Goal: Information Seeking & Learning: Learn about a topic

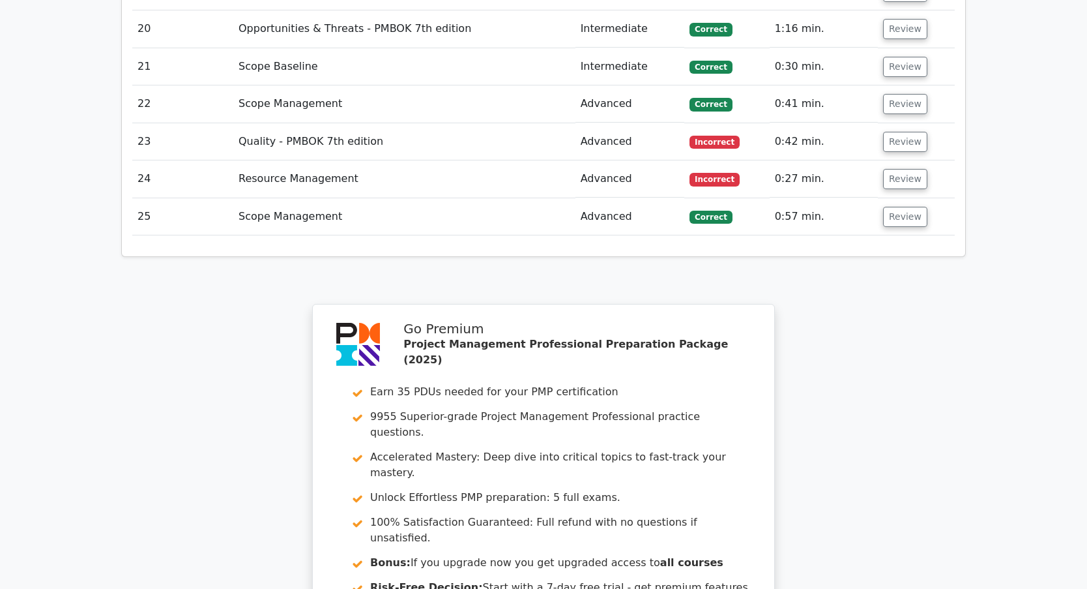
scroll to position [3261, 0]
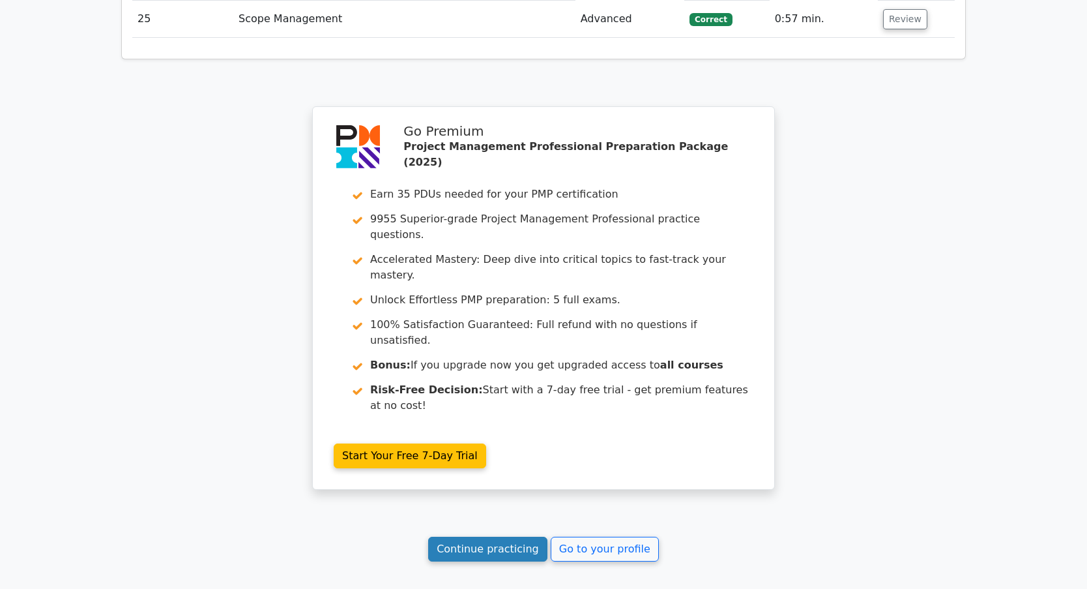
click at [482, 537] on link "Continue practicing" at bounding box center [487, 549] width 119 height 25
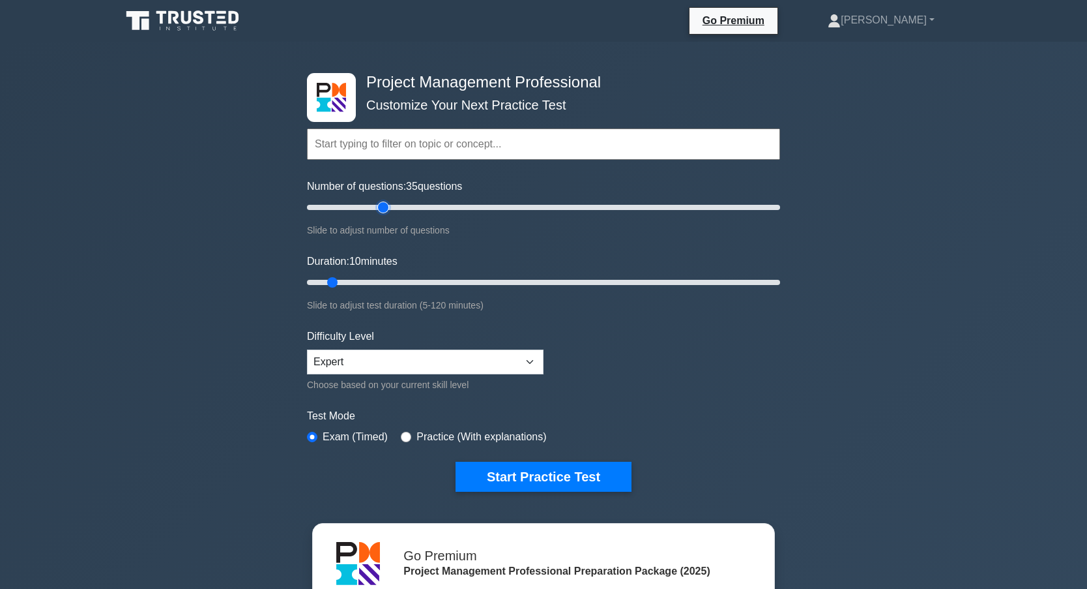
click at [381, 207] on input "Number of questions: 35 questions" at bounding box center [543, 207] width 473 height 16
click at [370, 209] on input "Number of questions: 35 questions" at bounding box center [543, 207] width 473 height 16
type input "25"
click at [362, 208] on input "Number of questions: 25 questions" at bounding box center [543, 207] width 473 height 16
click at [364, 282] on input "Duration: 10 minutes" at bounding box center [543, 282] width 473 height 16
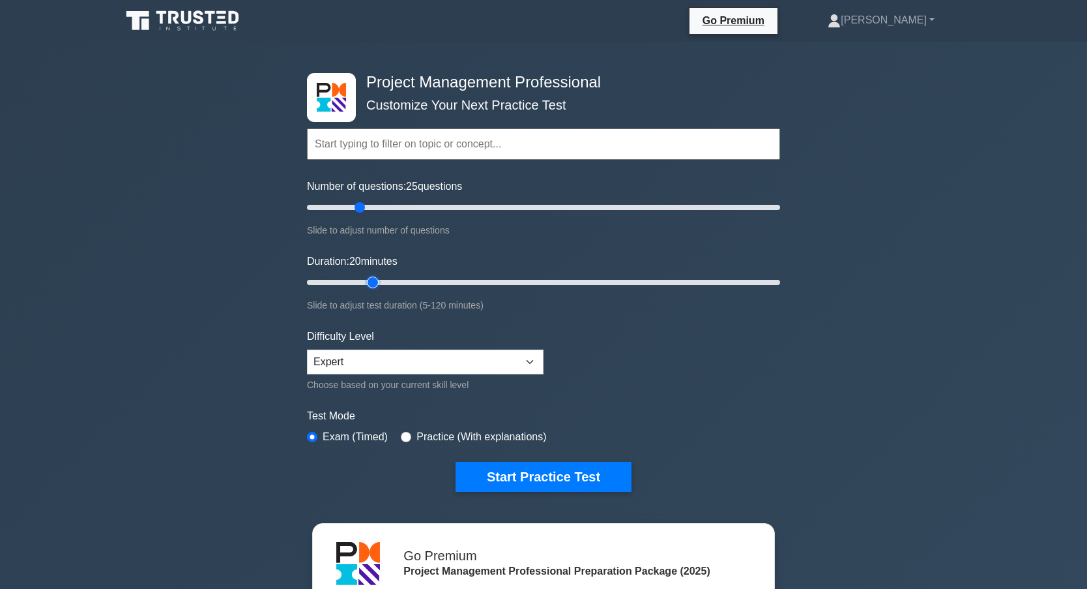
click at [377, 282] on input "Duration: 20 minutes" at bounding box center [543, 282] width 473 height 16
type input "25"
click at [383, 281] on input "Duration: 25 minutes" at bounding box center [543, 282] width 473 height 16
click at [537, 475] on button "Start Practice Test" at bounding box center [544, 477] width 176 height 30
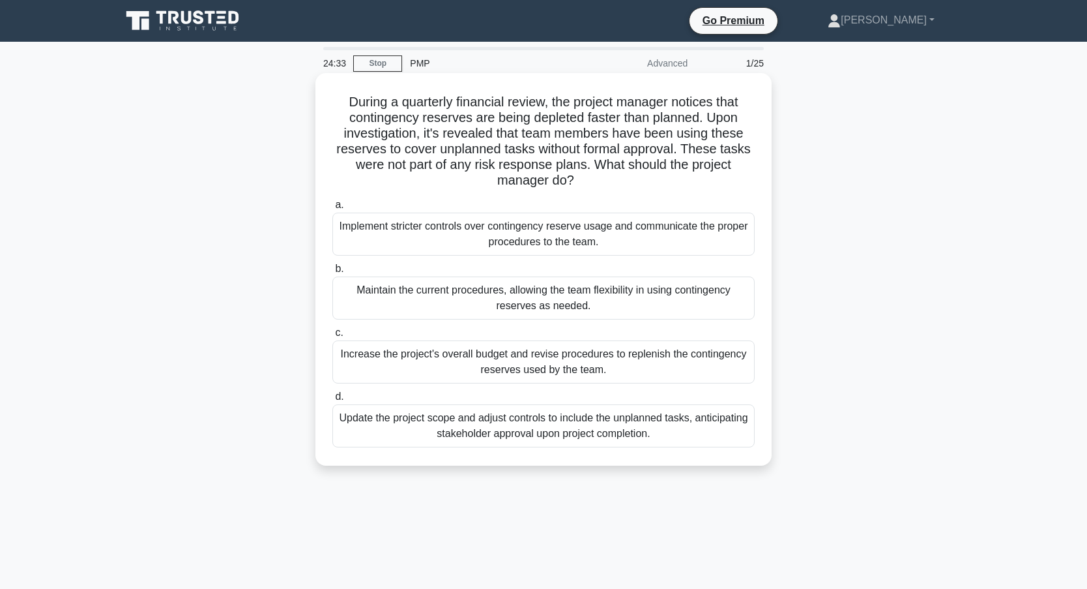
click at [439, 232] on div "Implement stricter controls over contingency reserve usage and communicate the …" at bounding box center [543, 234] width 422 height 43
click at [332, 209] on input "a. Implement stricter controls over contingency reserve usage and communicate t…" at bounding box center [332, 205] width 0 height 8
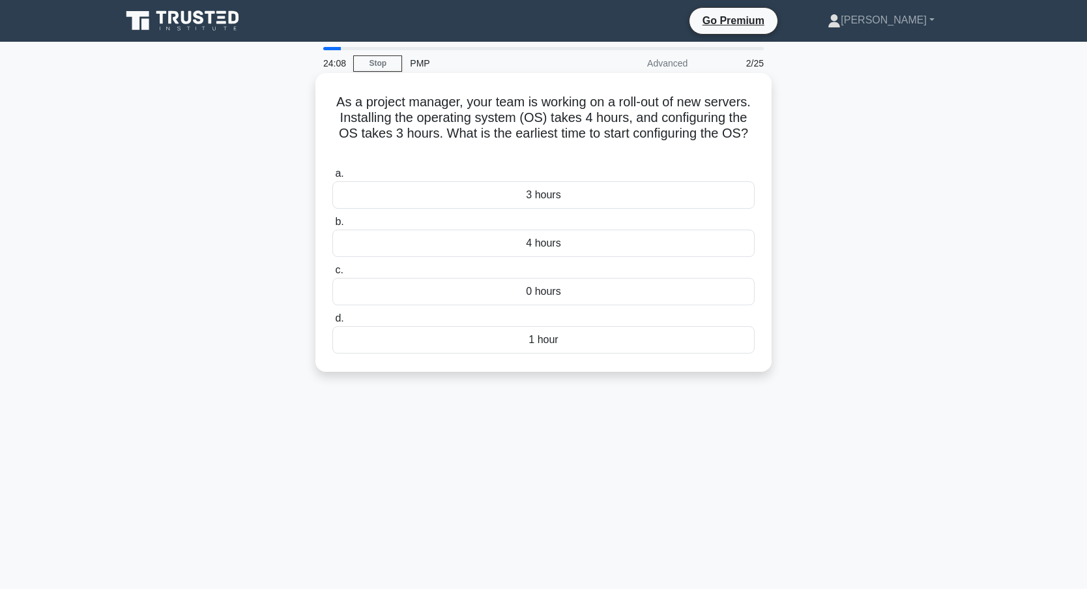
click at [586, 247] on div "4 hours" at bounding box center [543, 242] width 422 height 27
click at [332, 226] on input "b. 4 hours" at bounding box center [332, 222] width 0 height 8
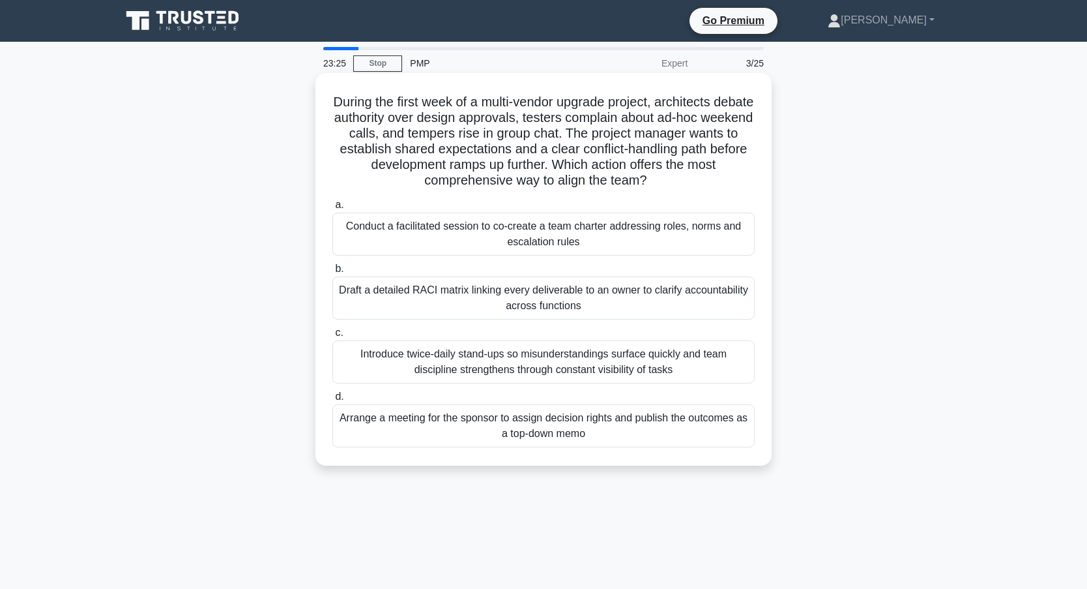
click at [453, 236] on div "Conduct a facilitated session to co-create a team charter addressing roles, nor…" at bounding box center [543, 234] width 422 height 43
click at [332, 209] on input "a. Conduct a facilitated session to co-create a team charter addressing roles, …" at bounding box center [332, 205] width 0 height 8
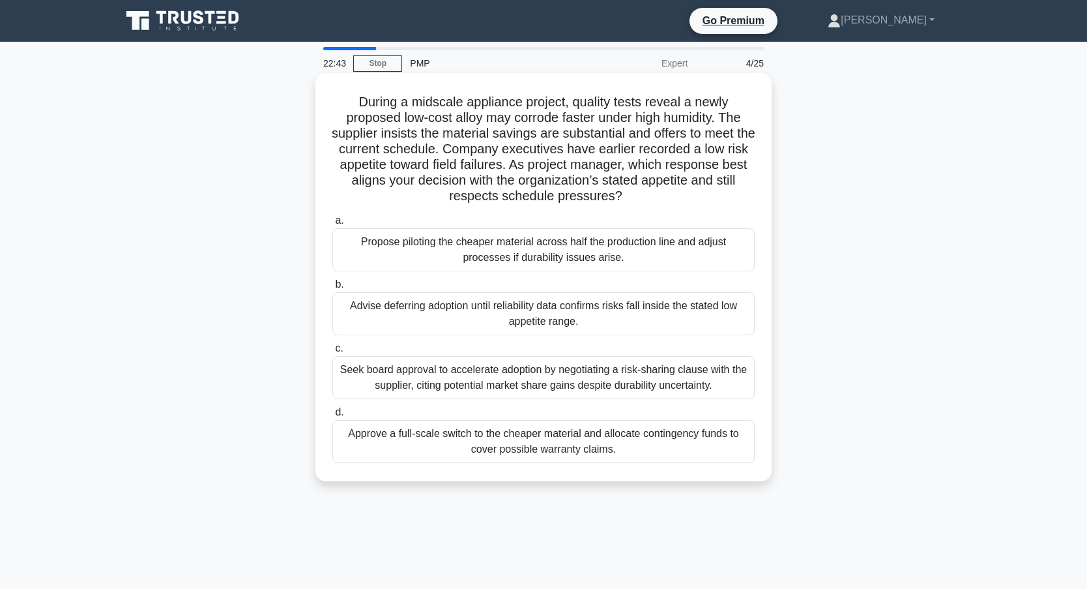
click at [398, 375] on div "Seek board approval to accelerate adoption by negotiating a risk-sharing clause…" at bounding box center [543, 377] width 422 height 43
click at [332, 353] on input "c. Seek board approval to accelerate adoption by negotiating a risk-sharing cla…" at bounding box center [332, 348] width 0 height 8
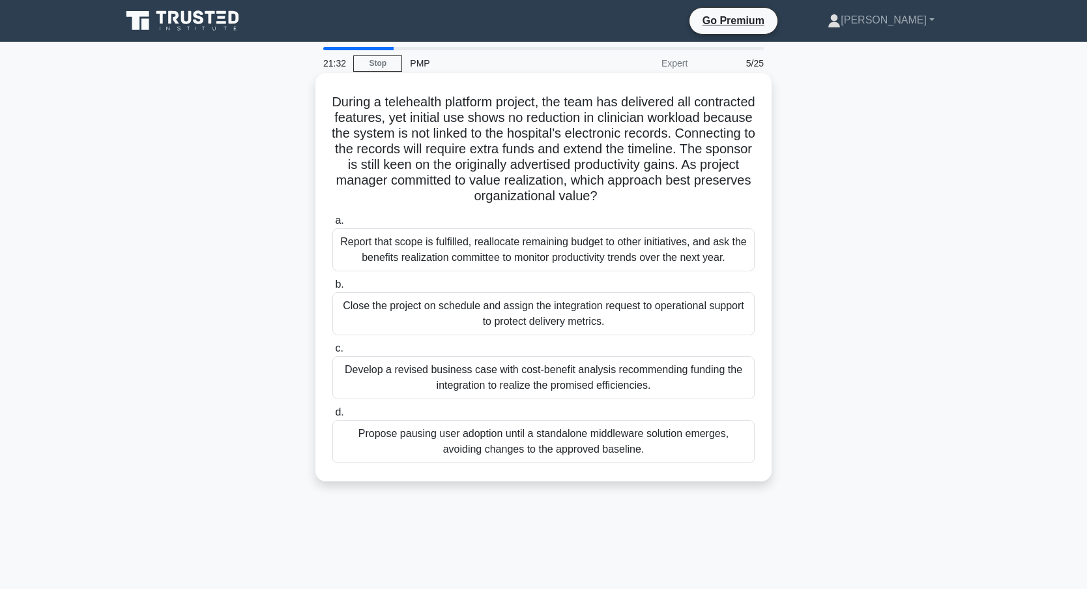
click at [484, 378] on div "Develop a revised business case with cost-benefit analysis recommending funding…" at bounding box center [543, 377] width 422 height 43
click at [332, 353] on input "c. Develop a revised business case with cost-benefit analysis recommending fund…" at bounding box center [332, 348] width 0 height 8
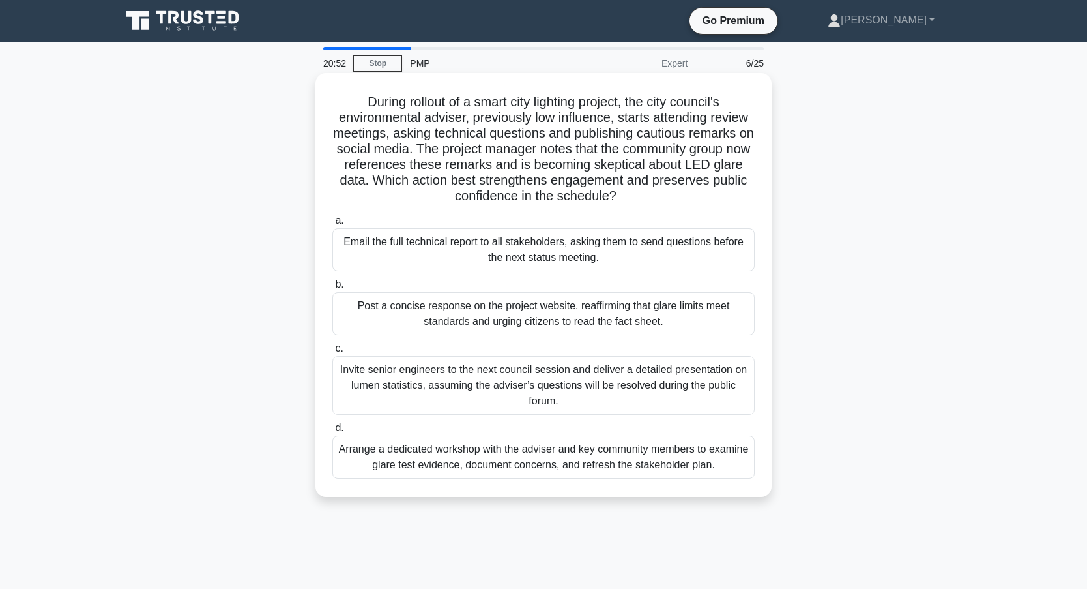
click at [434, 458] on div "Arrange a dedicated workshop with the adviser and key community members to exam…" at bounding box center [543, 456] width 422 height 43
click at [332, 432] on input "d. Arrange a dedicated workshop with the adviser and key community members to e…" at bounding box center [332, 428] width 0 height 8
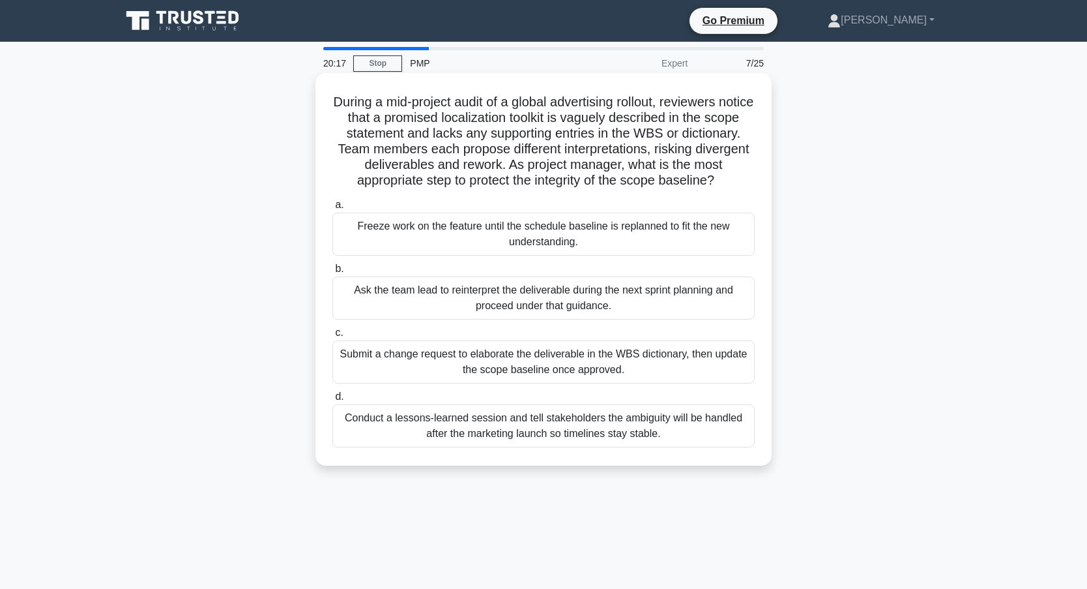
click at [409, 379] on div "Submit a change request to elaborate the deliverable in the WBS dictionary, the…" at bounding box center [543, 361] width 422 height 43
click at [332, 337] on input "c. Submit a change request to elaborate the deliverable in the WBS dictionary, …" at bounding box center [332, 333] width 0 height 8
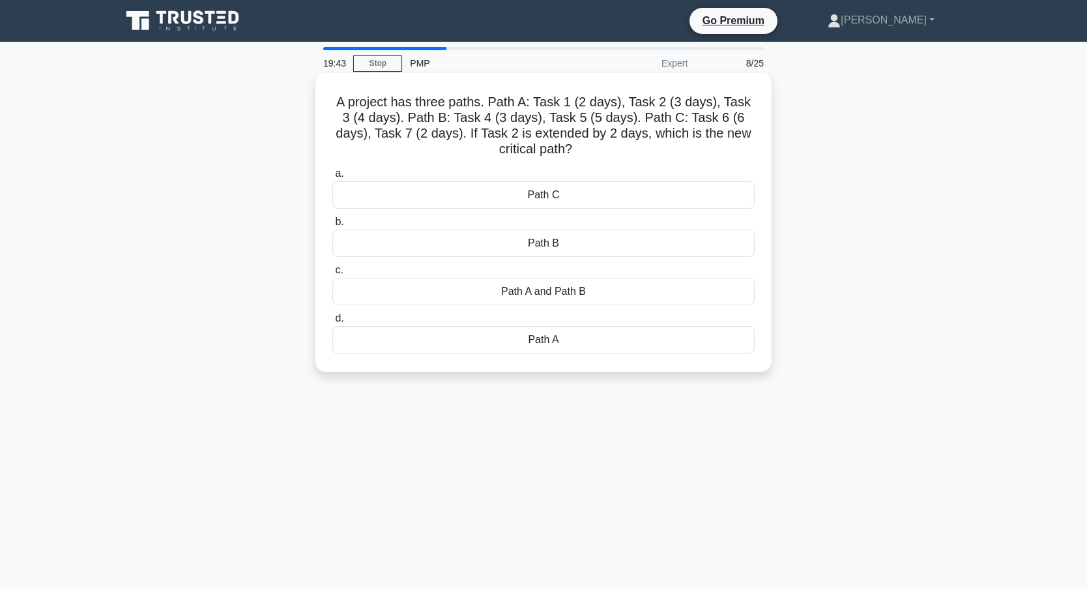
click at [557, 338] on div "Path A" at bounding box center [543, 339] width 422 height 27
click at [332, 323] on input "d. Path A" at bounding box center [332, 318] width 0 height 8
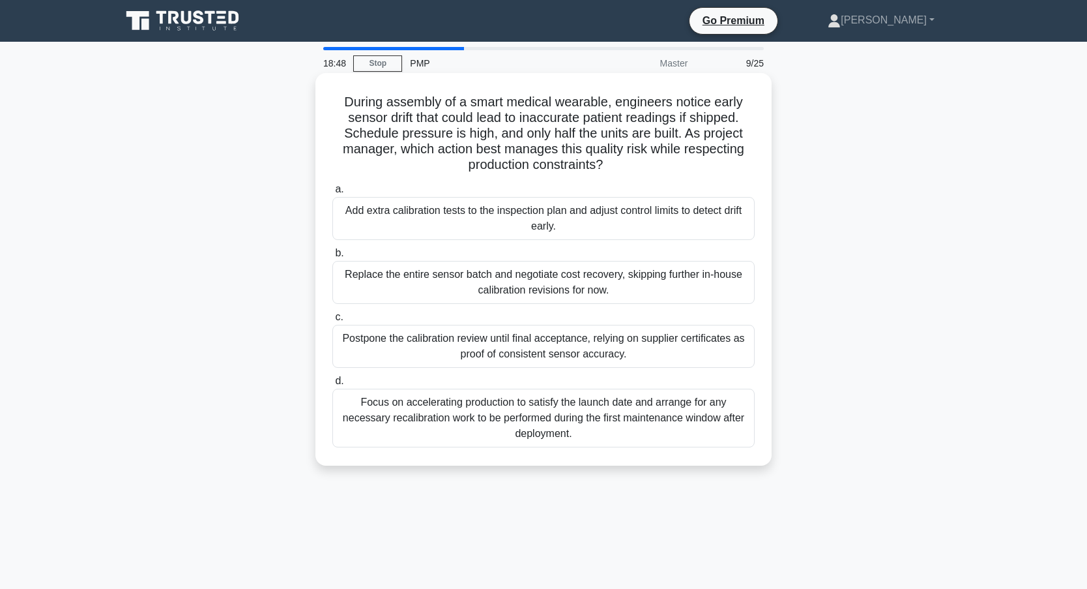
click at [671, 284] on div "Replace the entire sensor batch and negotiate cost recovery, skipping further i…" at bounding box center [543, 282] width 422 height 43
click at [332, 257] on input "b. Replace the entire sensor batch and negotiate cost recovery, skipping furthe…" at bounding box center [332, 253] width 0 height 8
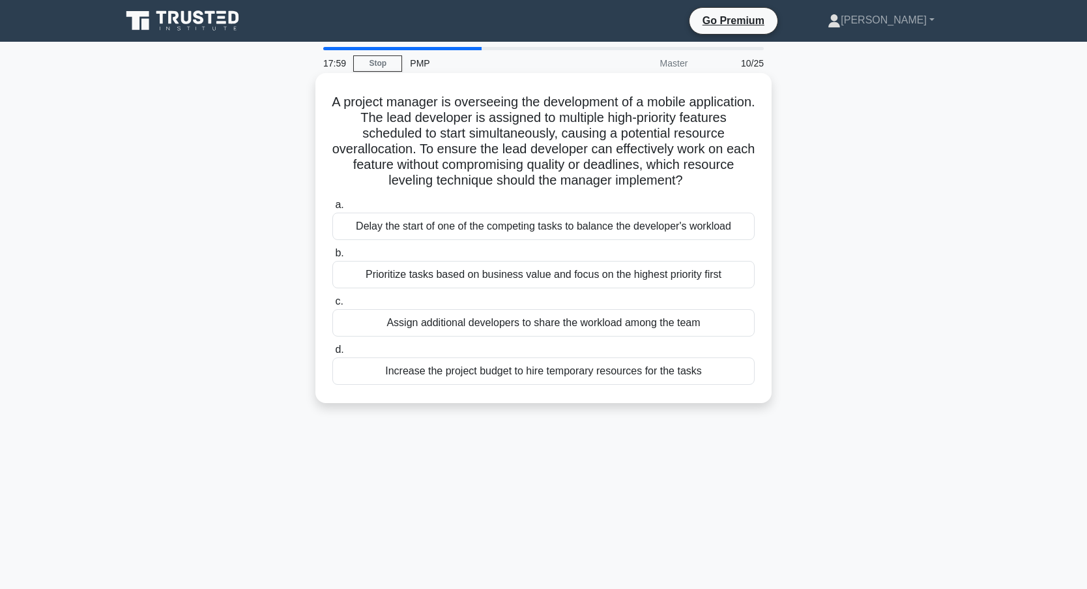
click at [462, 277] on div "Prioritize tasks based on business value and focus on the highest priority first" at bounding box center [543, 274] width 422 height 27
click at [332, 257] on input "b. Prioritize tasks based on business value and focus on the highest priority f…" at bounding box center [332, 253] width 0 height 8
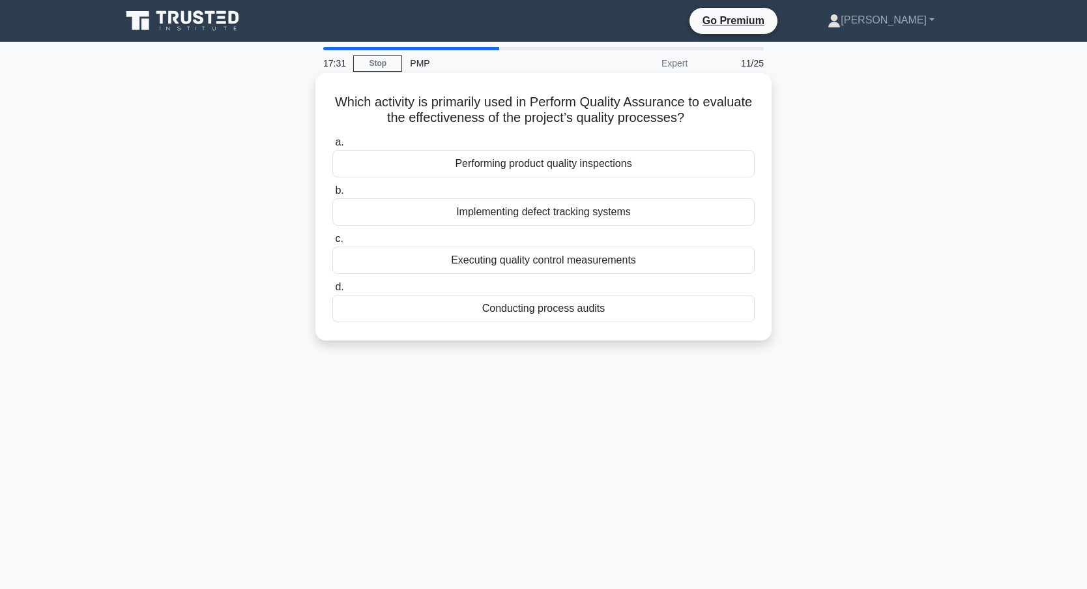
click at [546, 312] on div "Conducting process audits" at bounding box center [543, 308] width 422 height 27
click at [332, 291] on input "d. Conducting process audits" at bounding box center [332, 287] width 0 height 8
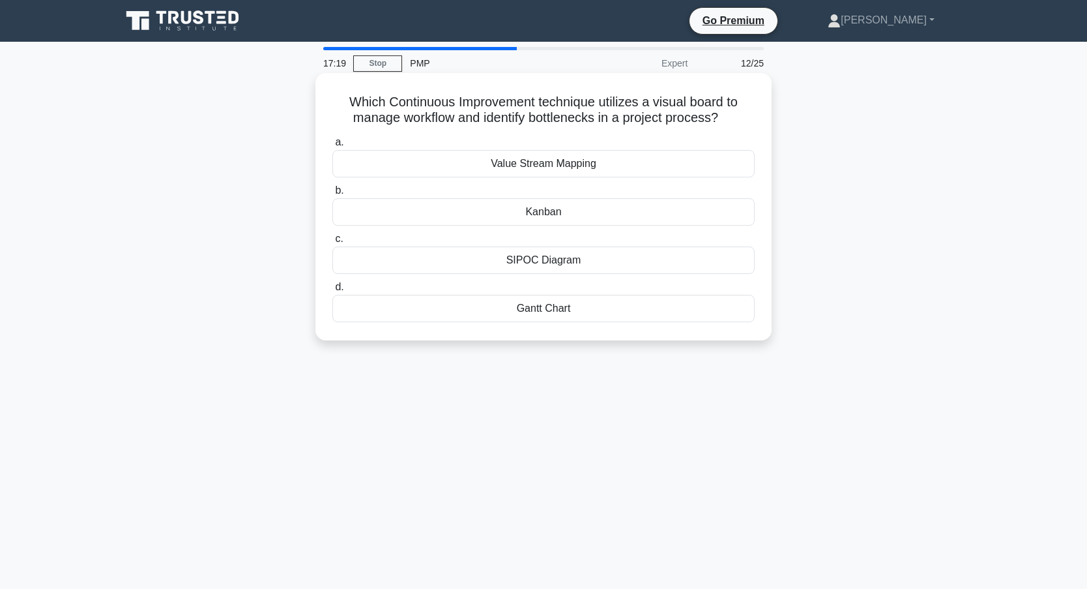
click at [584, 207] on div "Kanban" at bounding box center [543, 211] width 422 height 27
click at [332, 195] on input "b. Kanban" at bounding box center [332, 190] width 0 height 8
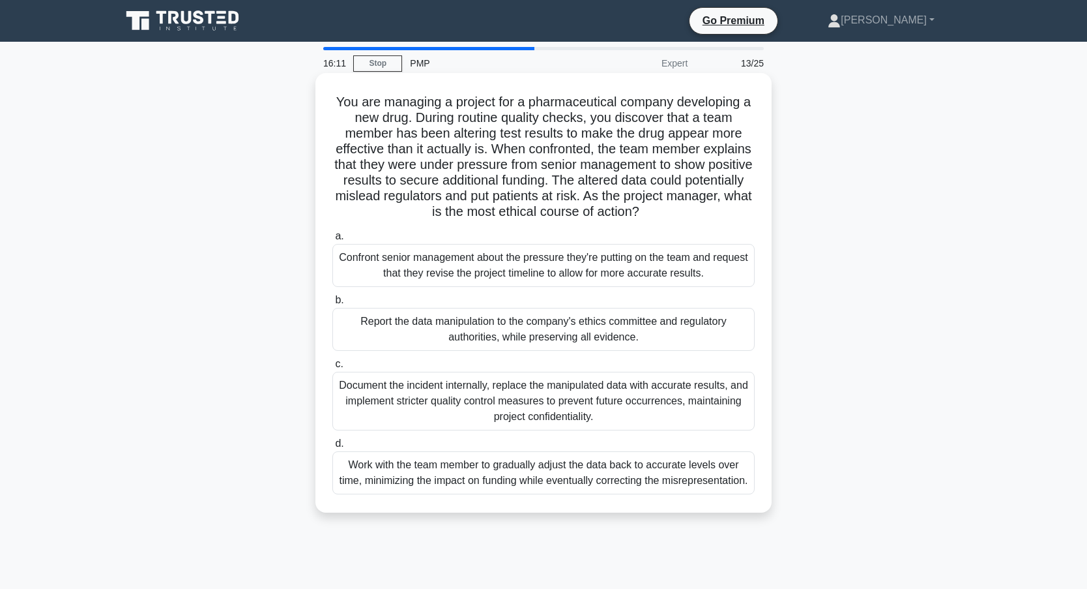
click at [463, 409] on div "Document the incident internally, replace the manipulated data with accurate re…" at bounding box center [543, 401] width 422 height 59
click at [332, 368] on input "c. Document the incident internally, replace the manipulated data with accurate…" at bounding box center [332, 364] width 0 height 8
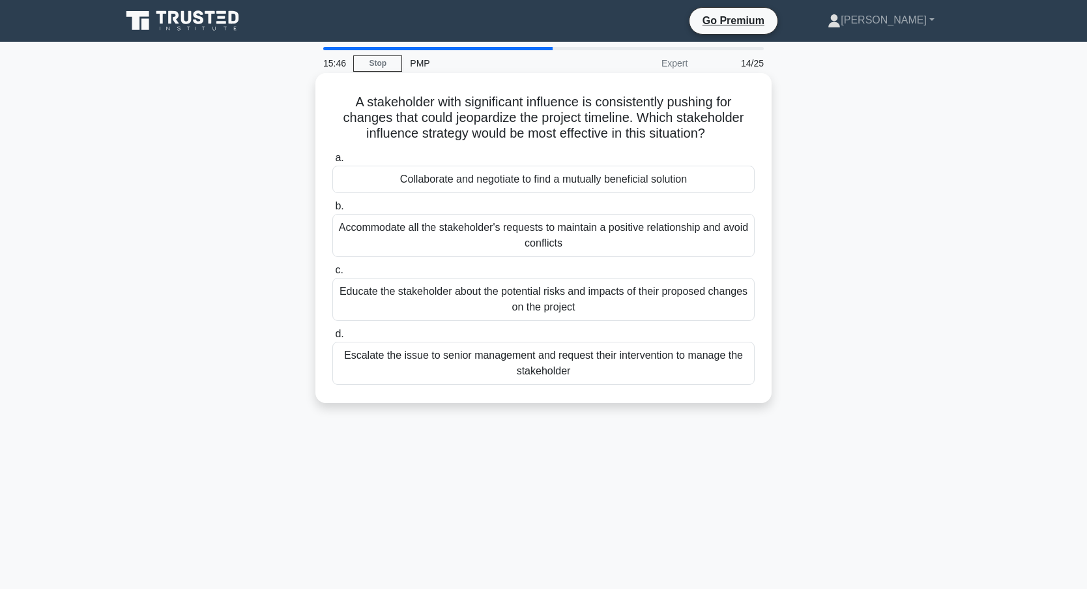
click at [629, 177] on div "Collaborate and negotiate to find a mutually beneficial solution" at bounding box center [543, 179] width 422 height 27
click at [332, 162] on input "a. Collaborate and negotiate to find a mutually beneficial solution" at bounding box center [332, 158] width 0 height 8
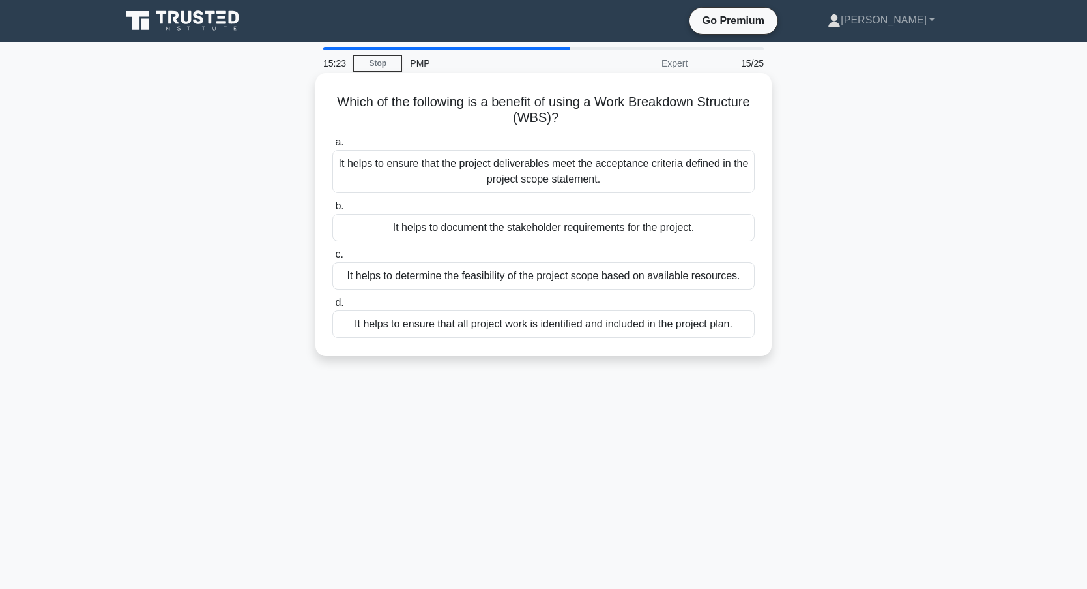
click at [607, 324] on div "It helps to ensure that all project work is identified and included in the proj…" at bounding box center [543, 323] width 422 height 27
click at [332, 307] on input "d. It helps to ensure that all project work is identified and included in the p…" at bounding box center [332, 303] width 0 height 8
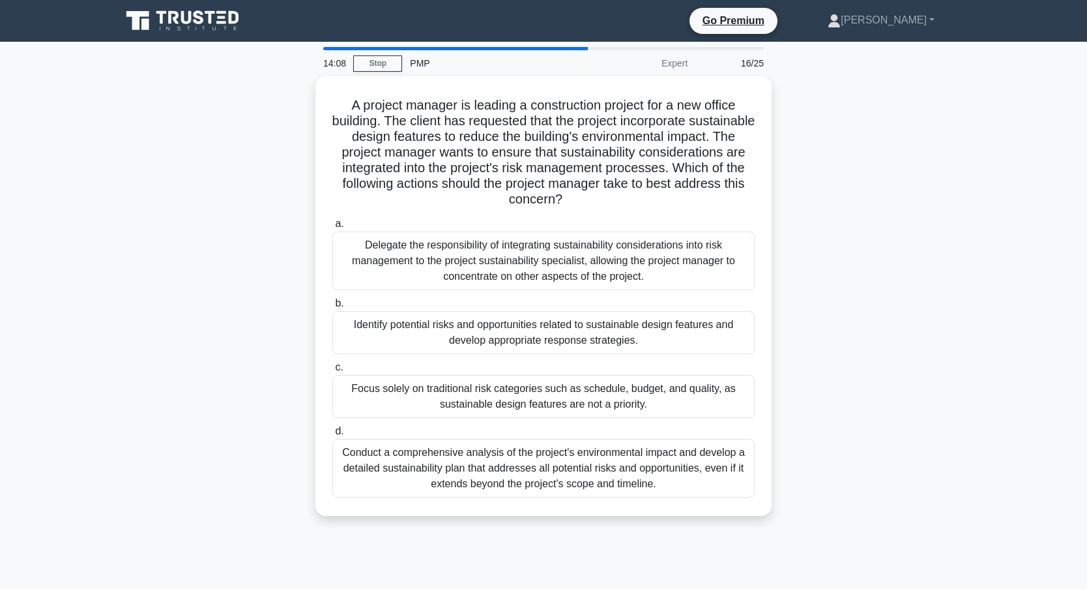
click at [239, 273] on div "A project manager is leading a construction project for a new office building. …" at bounding box center [543, 303] width 861 height 455
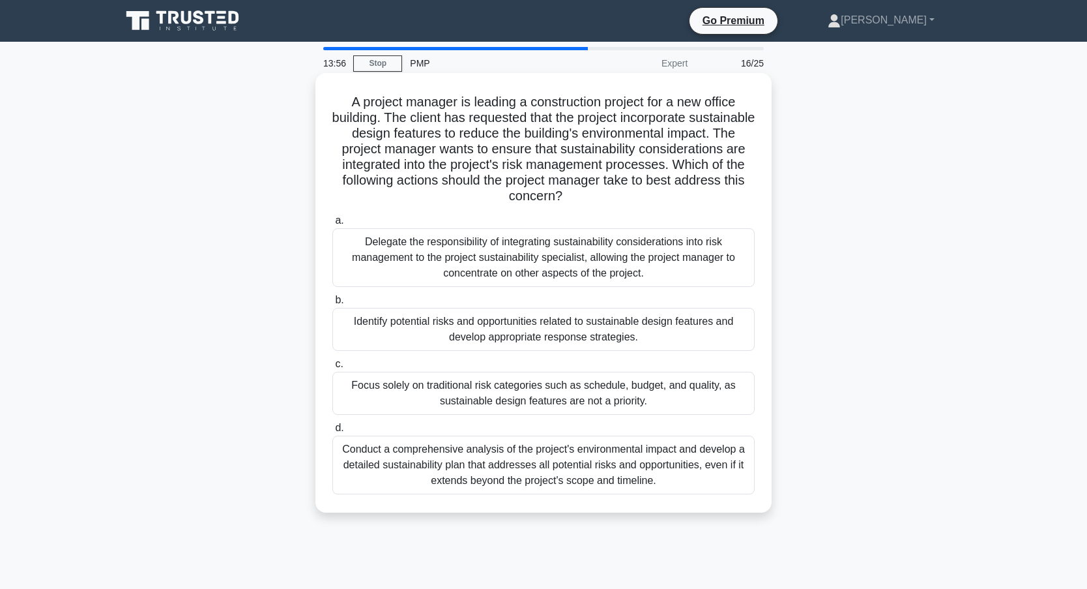
click at [524, 334] on div "Identify potential risks and opportunities related to sustainable design featur…" at bounding box center [543, 329] width 422 height 43
click at [332, 304] on input "b. Identify potential risks and opportunities related to sustainable design fea…" at bounding box center [332, 300] width 0 height 8
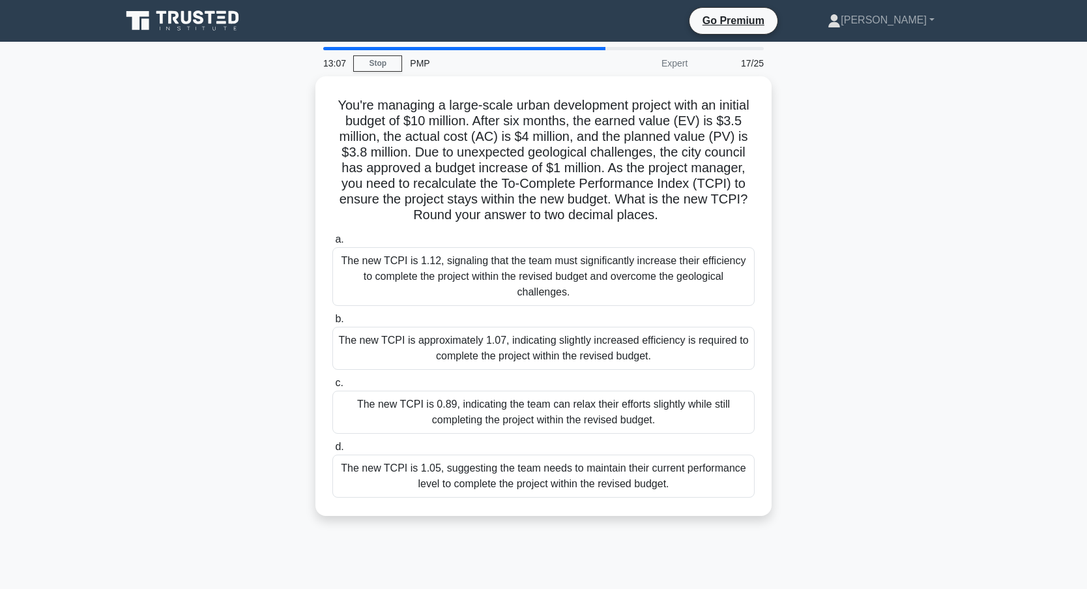
click at [473, 392] on div "The new TCPI is 0.89, indicating the team can relax their efforts slightly whil…" at bounding box center [543, 411] width 422 height 43
click at [332, 387] on input "c. The new TCPI is 0.89, indicating the team can relax their efforts slightly w…" at bounding box center [332, 383] width 0 height 8
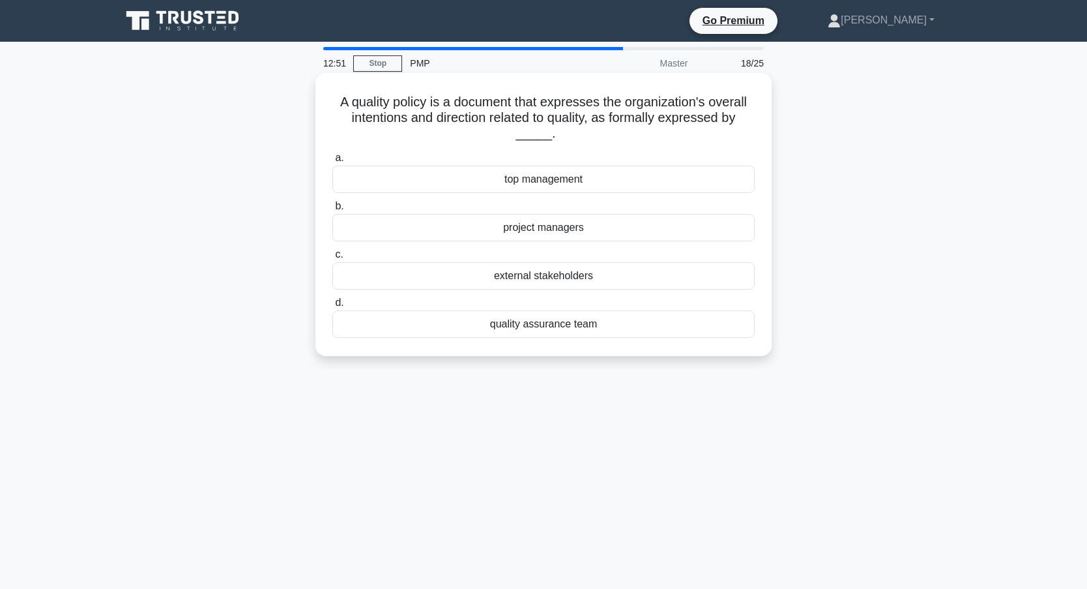
click at [552, 323] on div "quality assurance team" at bounding box center [543, 323] width 422 height 27
click at [332, 307] on input "d. quality assurance team" at bounding box center [332, 303] width 0 height 8
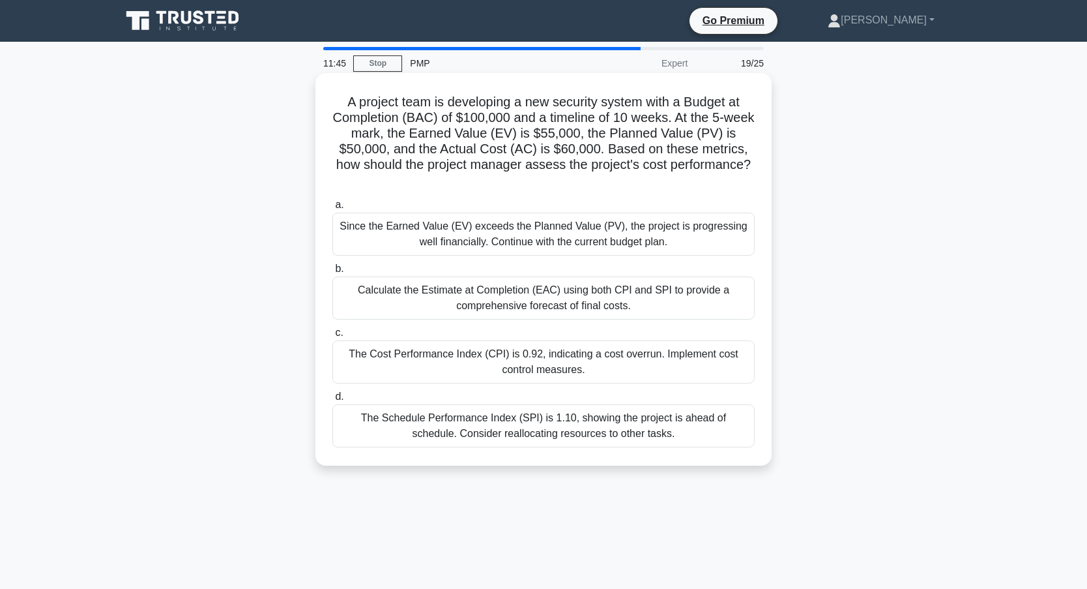
click at [580, 297] on div "Calculate the Estimate at Completion (EAC) using both CPI and SPI to provide a …" at bounding box center [543, 297] width 422 height 43
click at [332, 273] on input "b. Calculate the Estimate at Completion (EAC) using both CPI and SPI to provide…" at bounding box center [332, 269] width 0 height 8
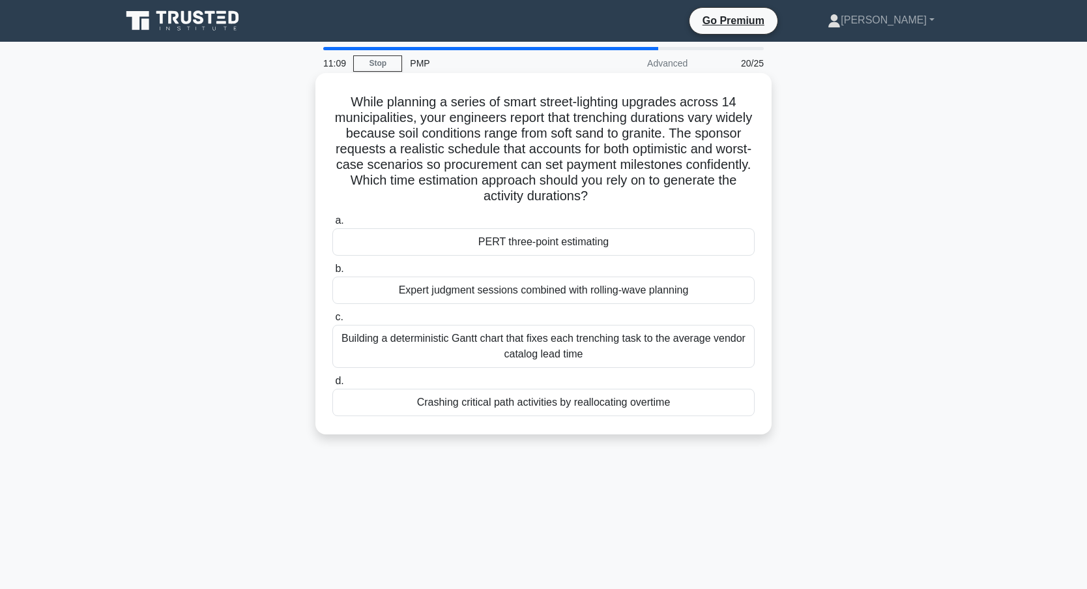
click at [451, 283] on div "Expert judgment sessions combined with rolling-wave planning" at bounding box center [543, 289] width 422 height 27
click at [332, 273] on input "b. Expert judgment sessions combined with rolling-wave planning" at bounding box center [332, 269] width 0 height 8
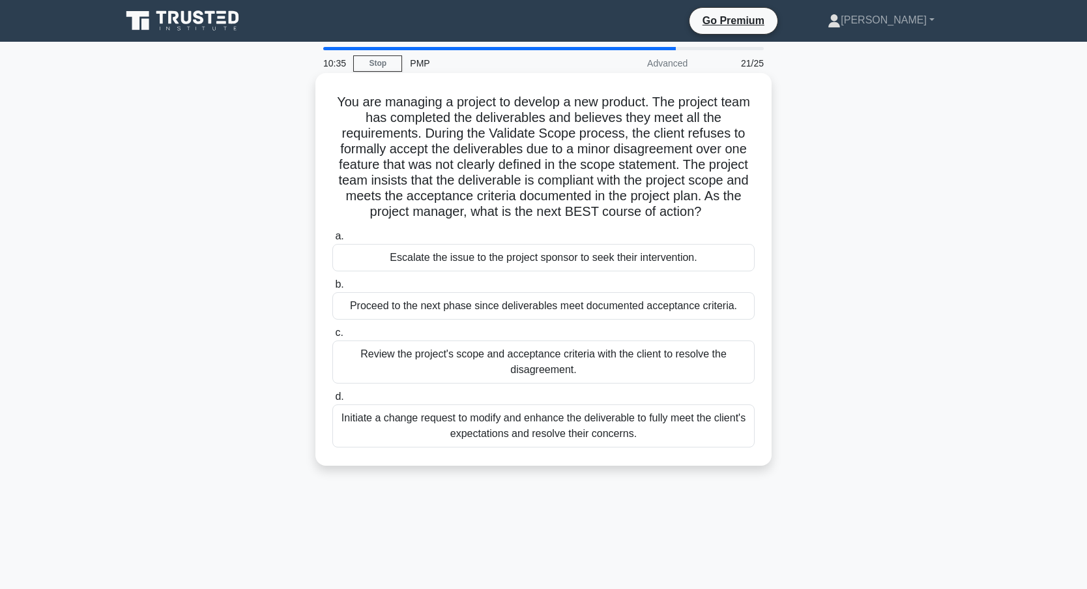
click at [404, 364] on div "Review the project's scope and acceptance criteria with the client to resolve t…" at bounding box center [543, 361] width 422 height 43
click at [332, 337] on input "c. Review the project's scope and acceptance criteria with the client to resolv…" at bounding box center [332, 333] width 0 height 8
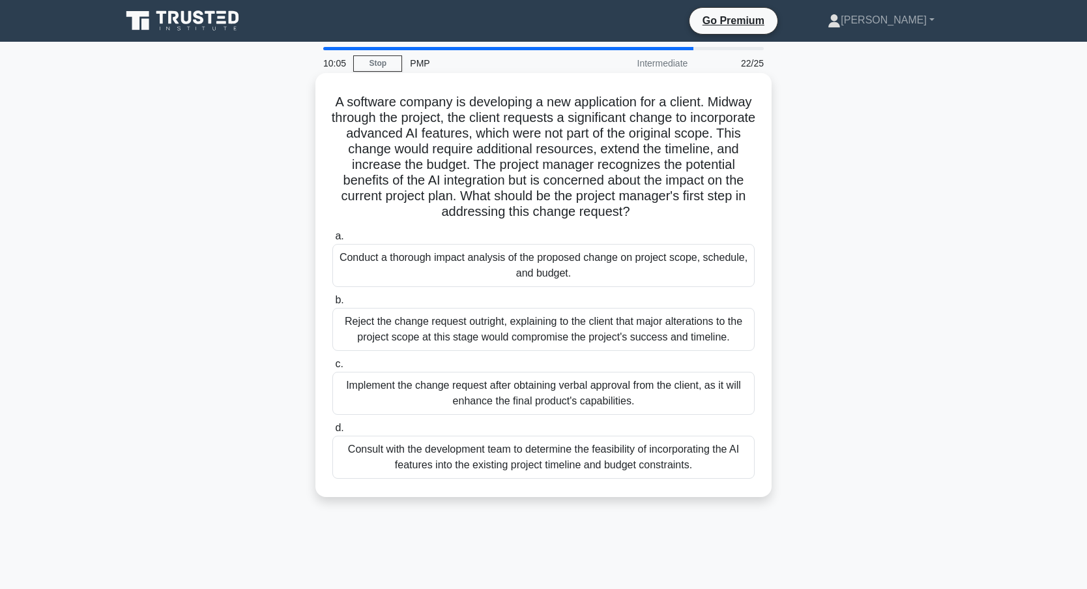
click at [520, 271] on div "Conduct a thorough impact analysis of the proposed change on project scope, sch…" at bounding box center [543, 265] width 422 height 43
click at [332, 241] on input "a. Conduct a thorough impact analysis of the proposed change on project scope, …" at bounding box center [332, 236] width 0 height 8
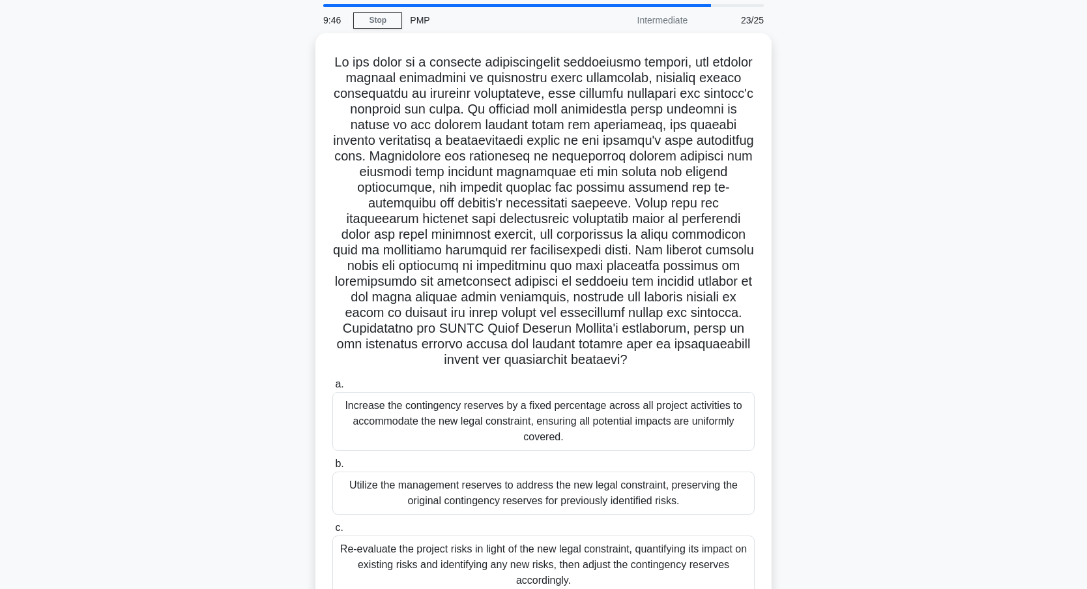
scroll to position [65, 0]
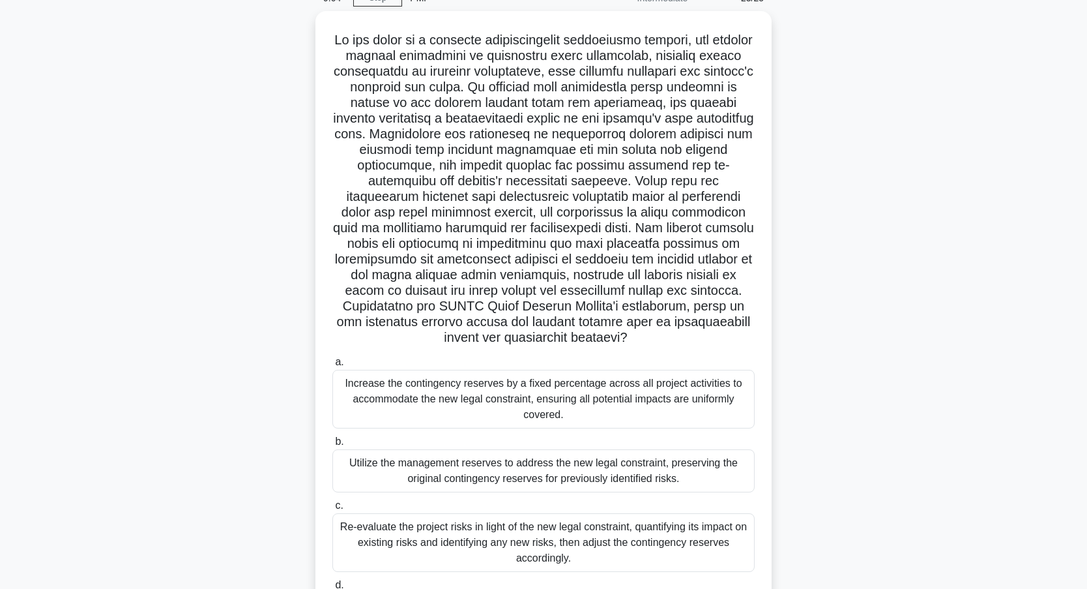
click at [259, 228] on div ".spinner_0XTQ{transform-origin:center;animation:spinner_y6GP .75s linear infini…" at bounding box center [543, 340] width 861 height 658
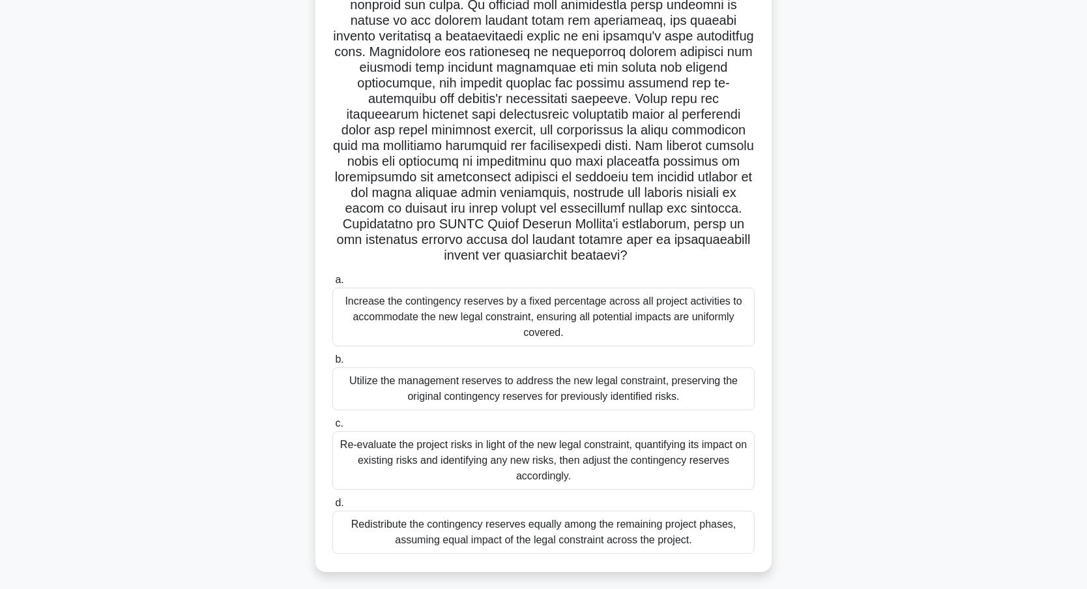
scroll to position [152, 0]
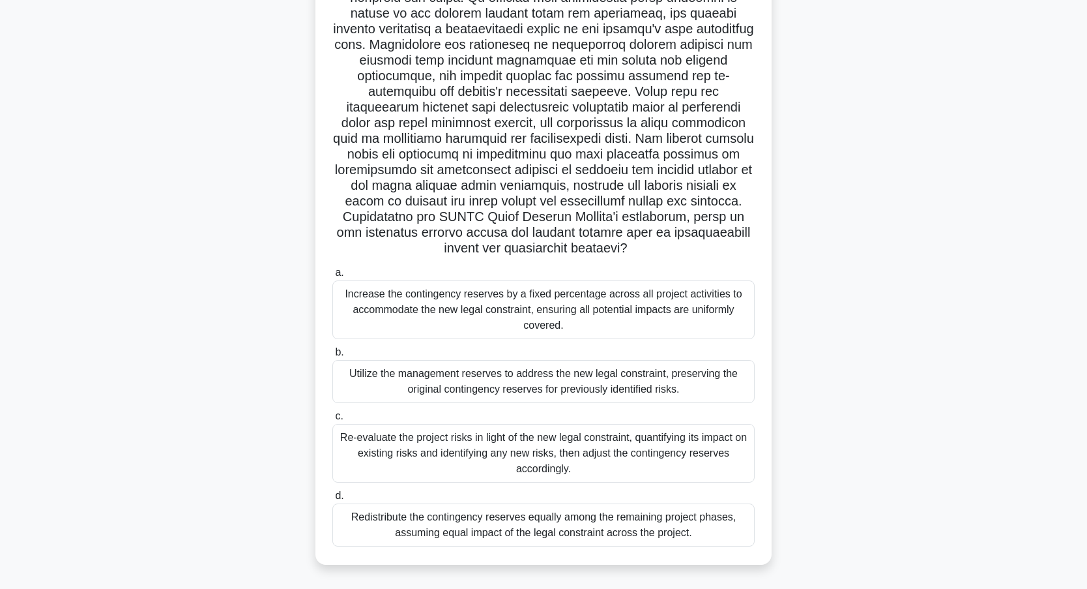
click at [415, 459] on div "Re-evaluate the project risks in light of the new legal constraint, quantifying…" at bounding box center [543, 453] width 422 height 59
click at [332, 420] on input "c. Re-evaluate the project risks in light of the new legal constraint, quantify…" at bounding box center [332, 416] width 0 height 8
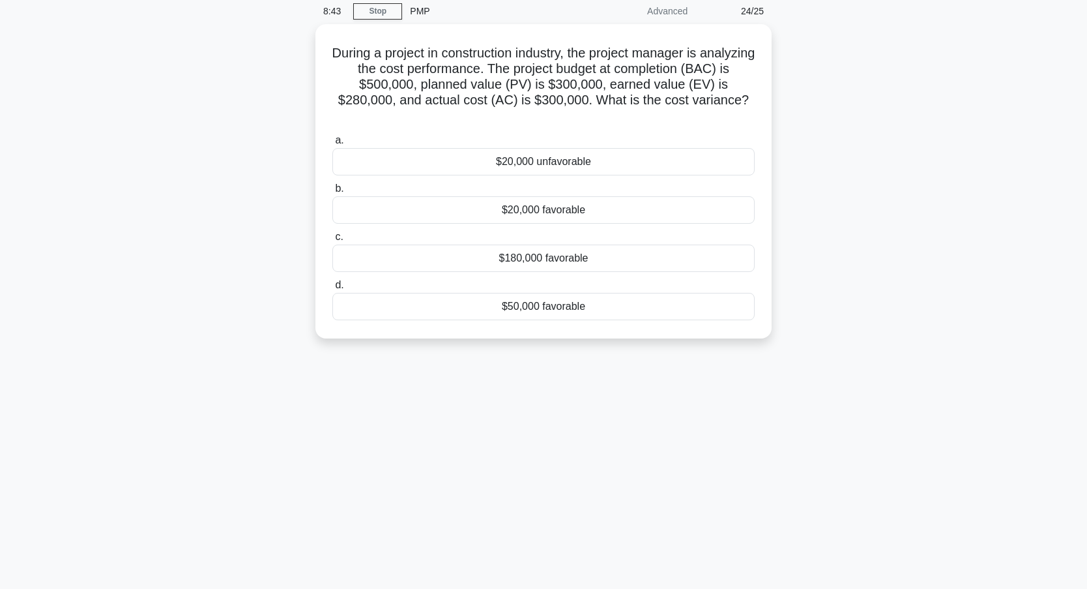
scroll to position [0, 0]
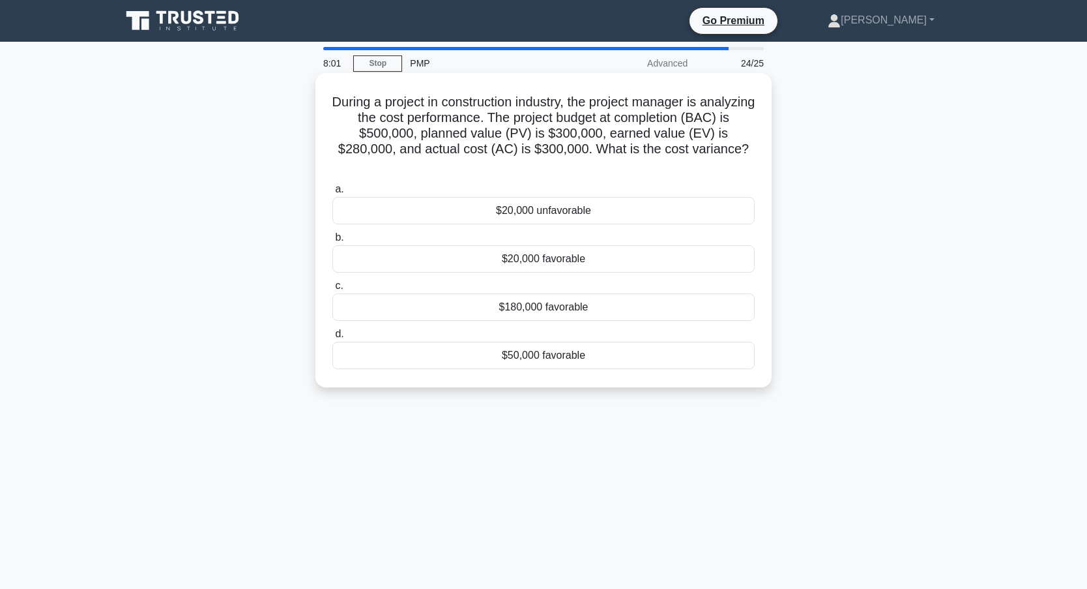
click at [550, 214] on div "$20,000 unfavorable" at bounding box center [543, 210] width 422 height 27
click at [332, 194] on input "a. $20,000 unfavorable" at bounding box center [332, 189] width 0 height 8
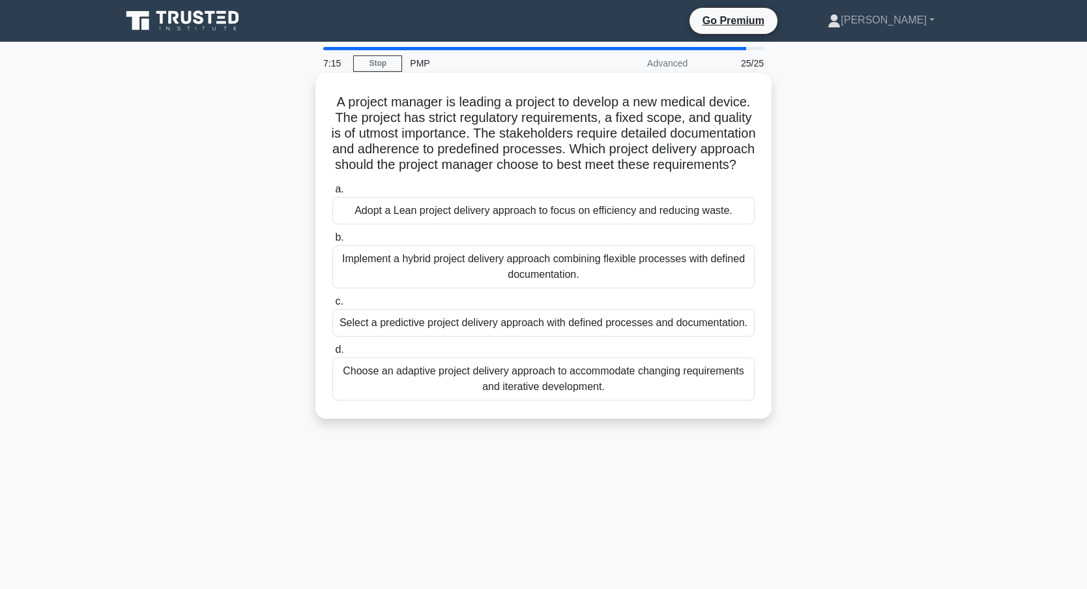
click at [511, 335] on div "Select a predictive project delivery approach with defined processes and docume…" at bounding box center [543, 322] width 422 height 27
click at [332, 306] on input "c. Select a predictive project delivery approach with defined processes and doc…" at bounding box center [332, 301] width 0 height 8
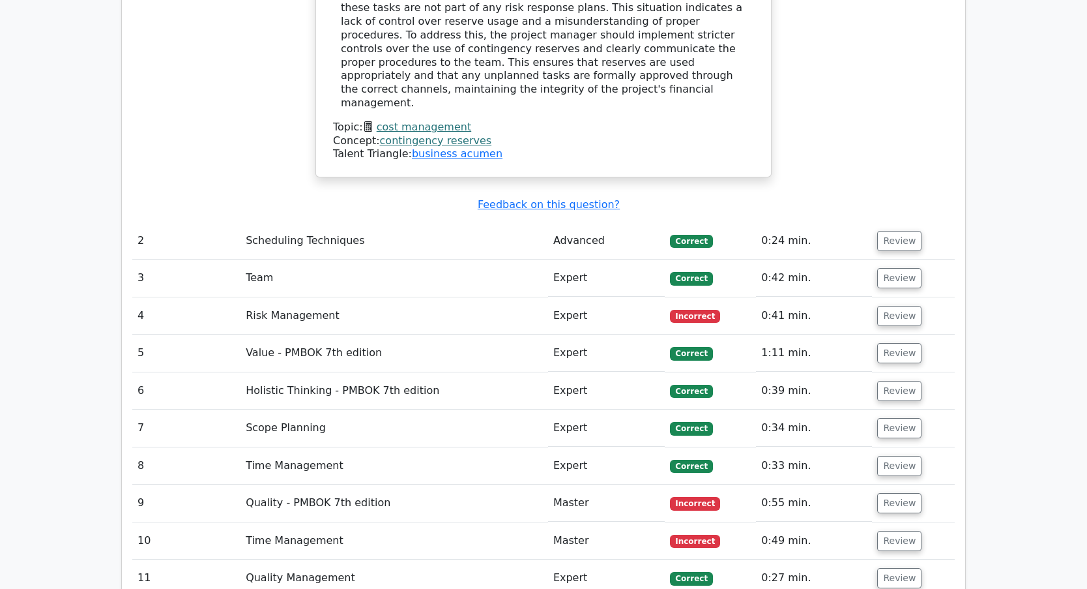
scroll to position [1956, 0]
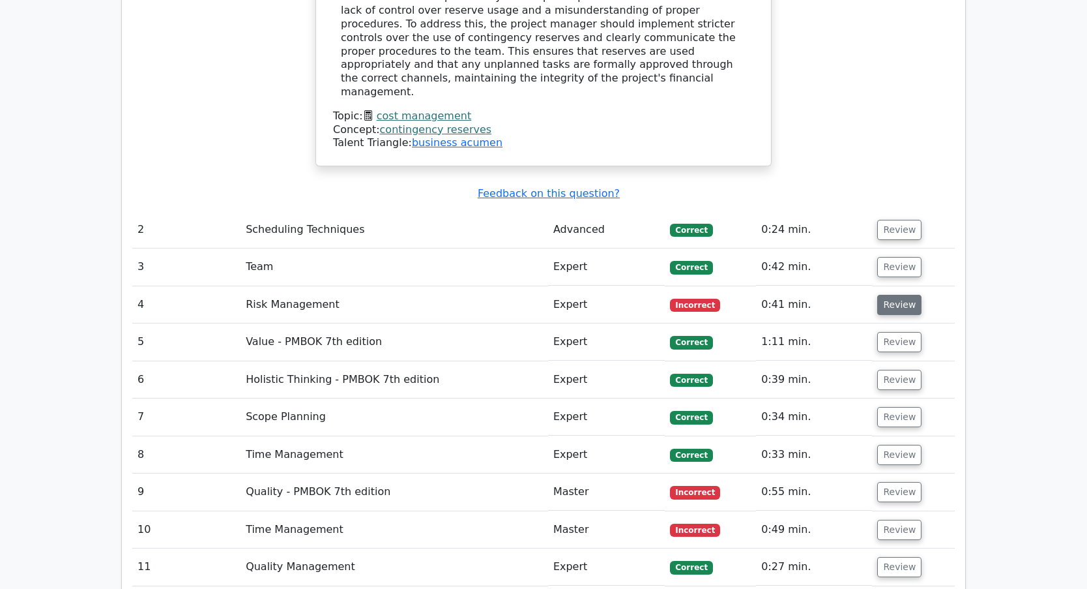
click at [899, 295] on button "Review" at bounding box center [899, 305] width 44 height 20
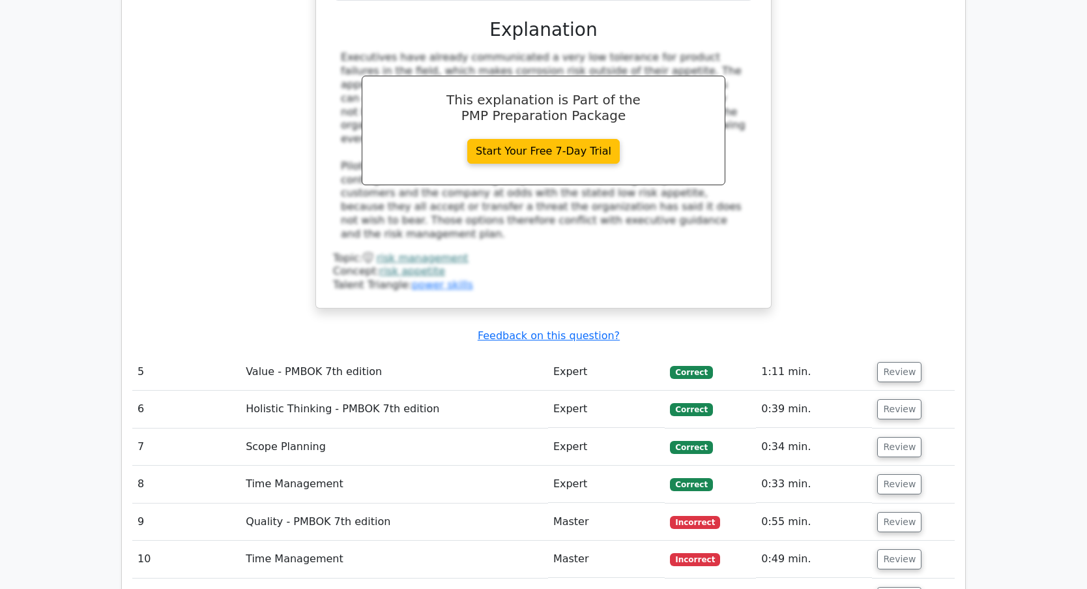
scroll to position [2673, 0]
click at [885, 511] on button "Review" at bounding box center [899, 521] width 44 height 20
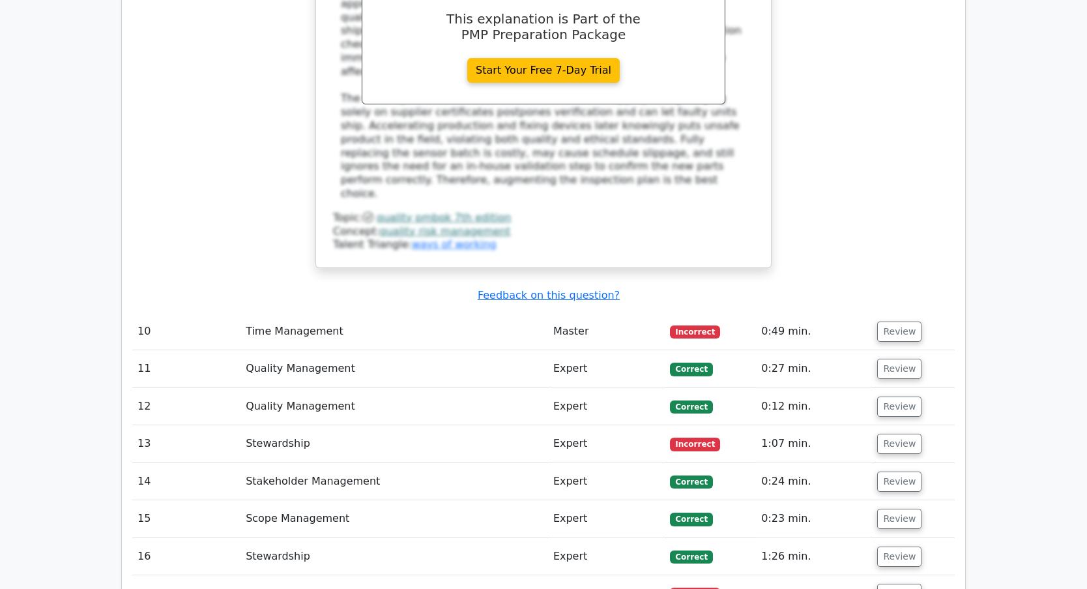
scroll to position [3651, 0]
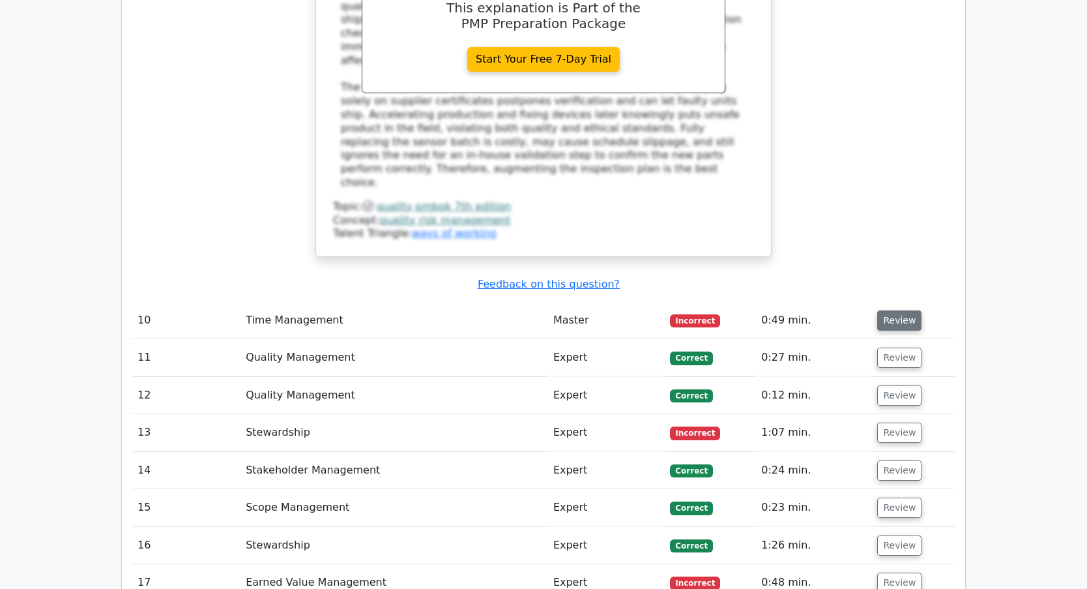
click at [900, 310] on button "Review" at bounding box center [899, 320] width 44 height 20
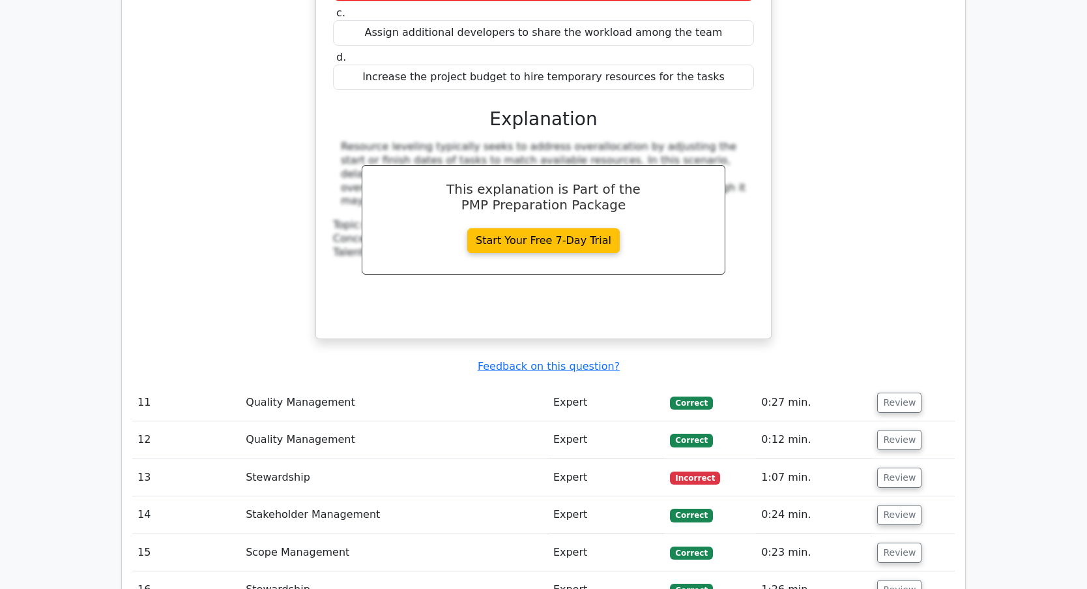
scroll to position [4303, 0]
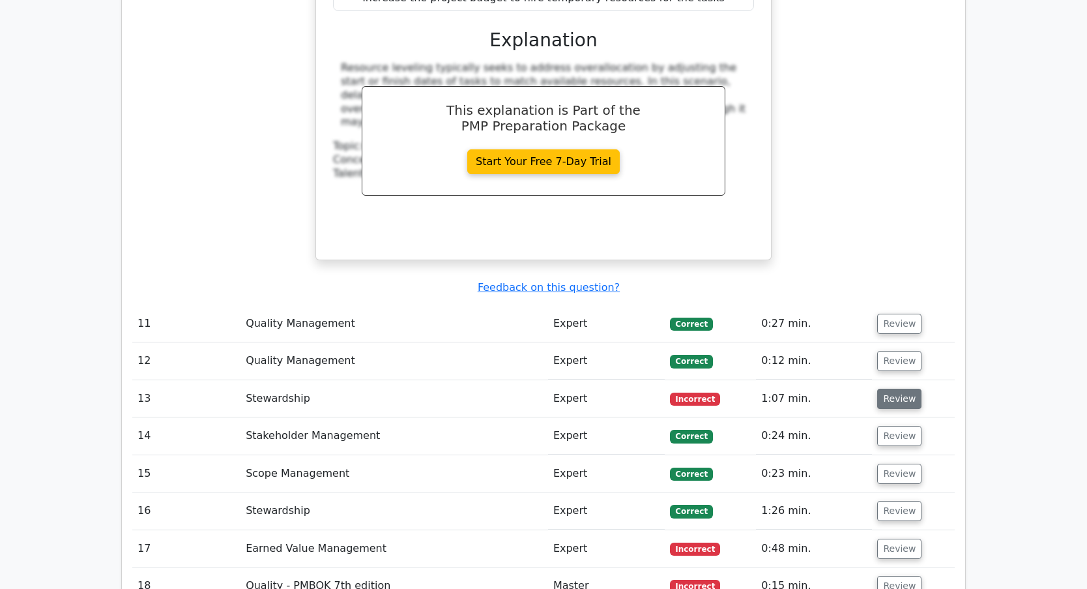
click at [888, 389] on button "Review" at bounding box center [899, 399] width 44 height 20
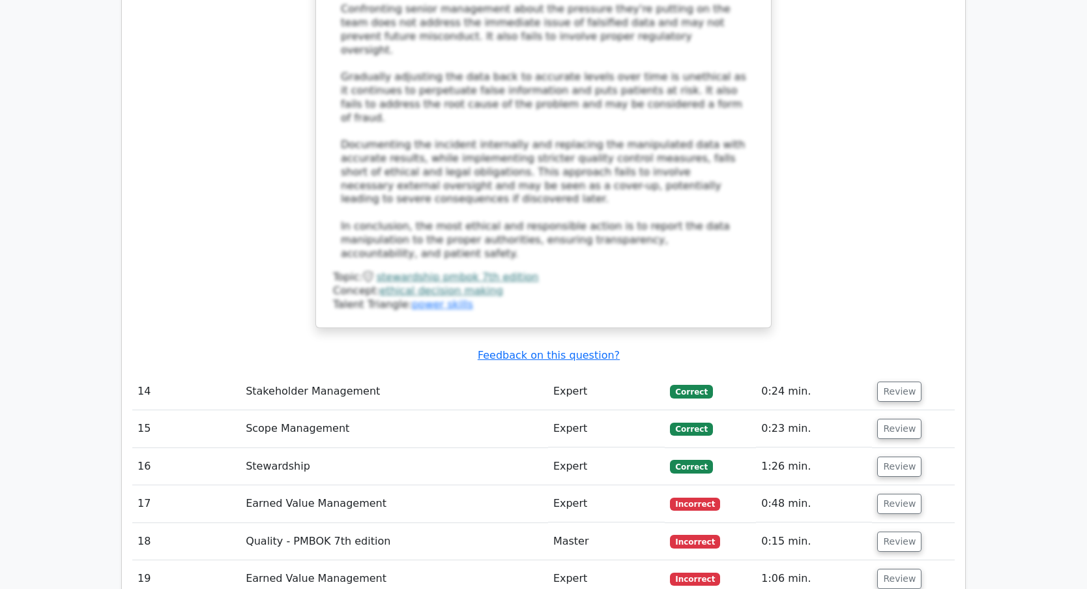
scroll to position [5476, 0]
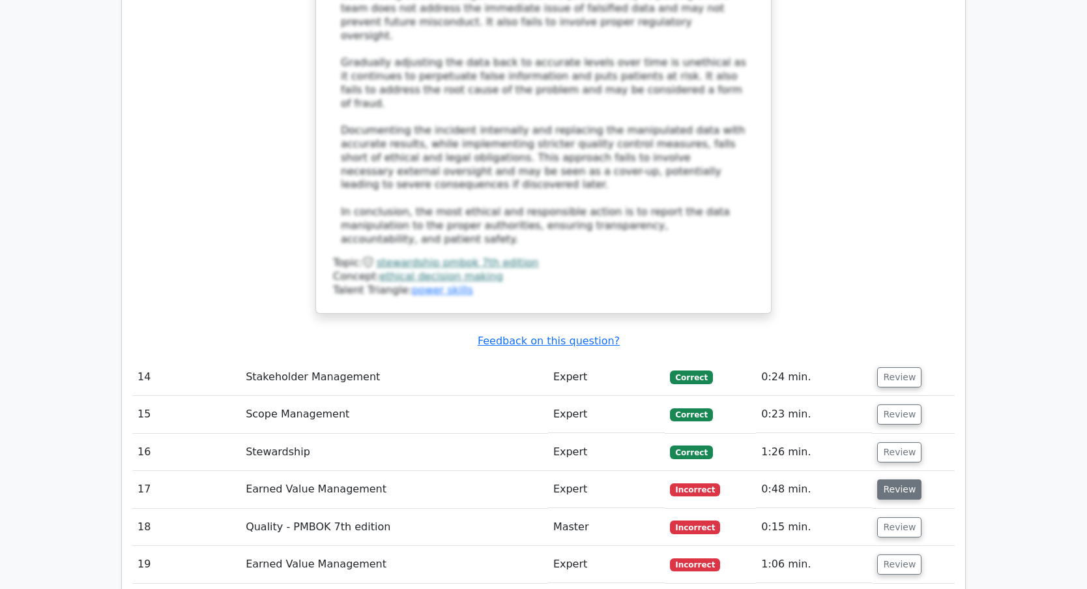
click at [894, 479] on button "Review" at bounding box center [899, 489] width 44 height 20
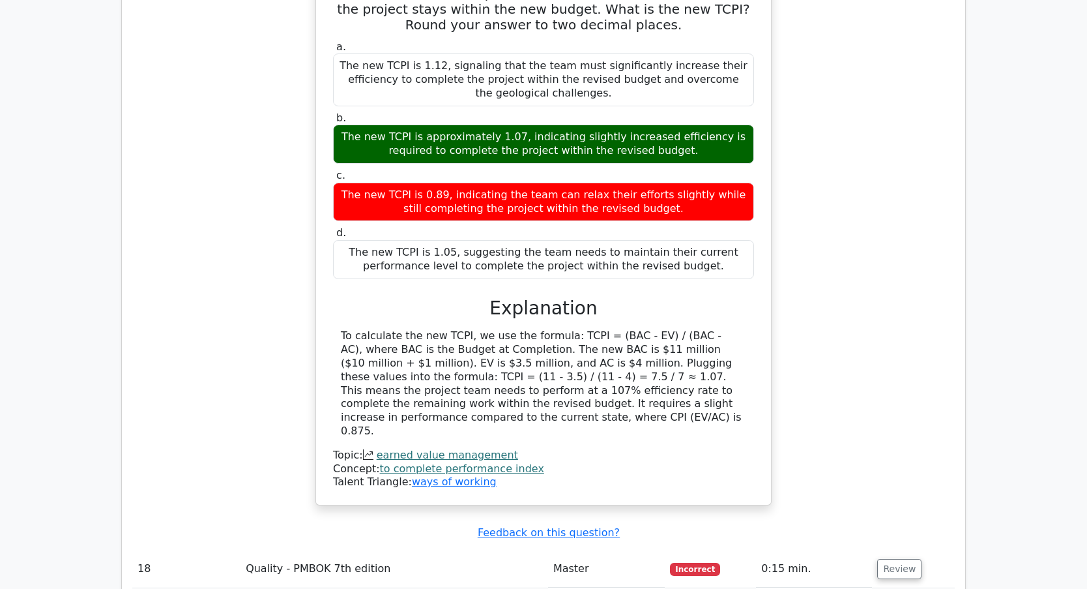
scroll to position [6128, 0]
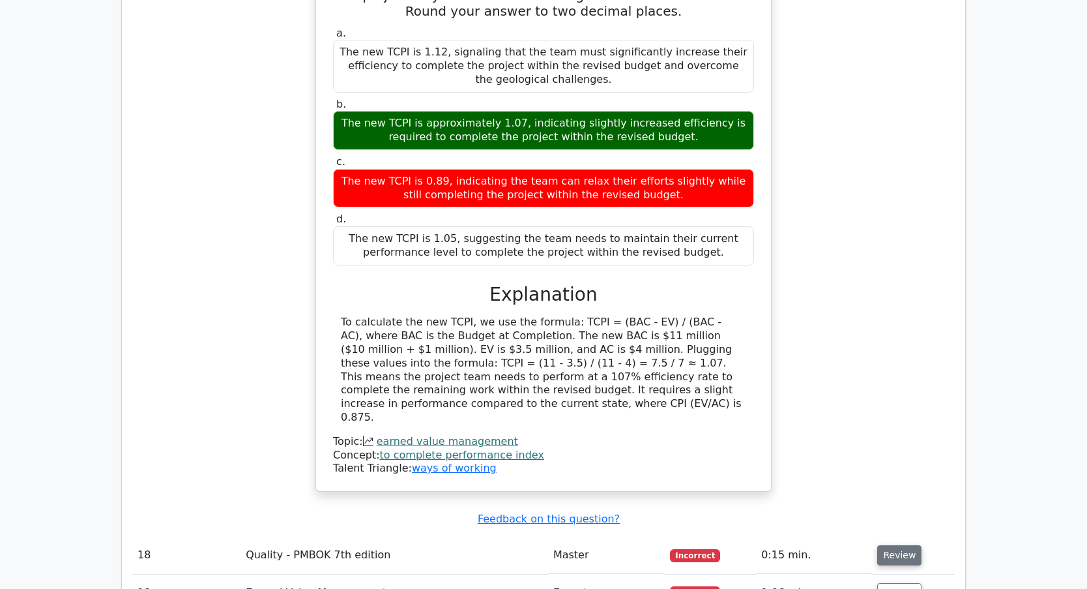
click at [902, 545] on button "Review" at bounding box center [899, 555] width 44 height 20
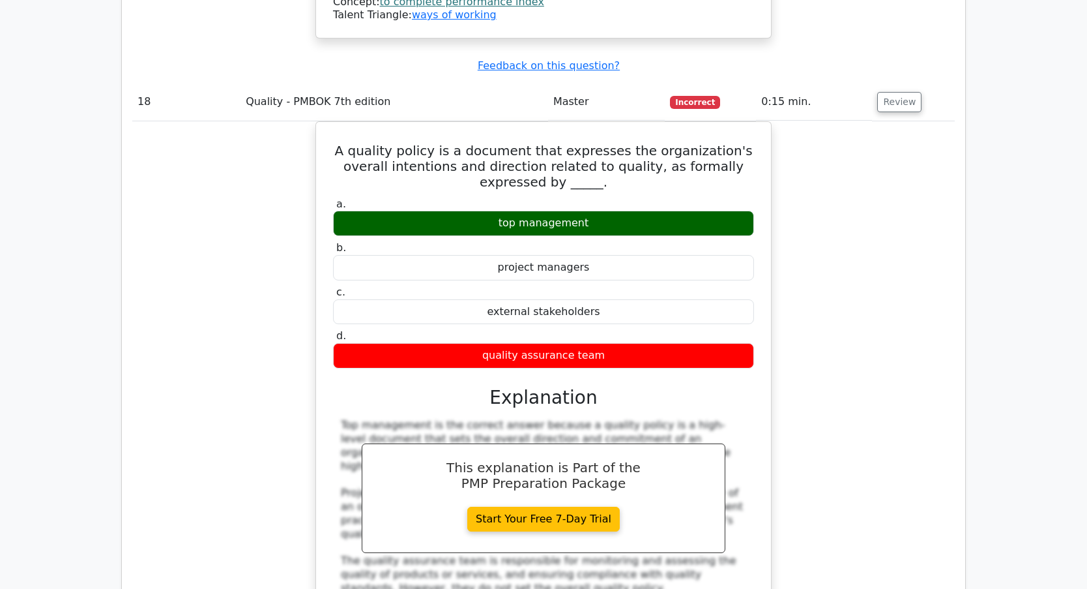
scroll to position [6715, 0]
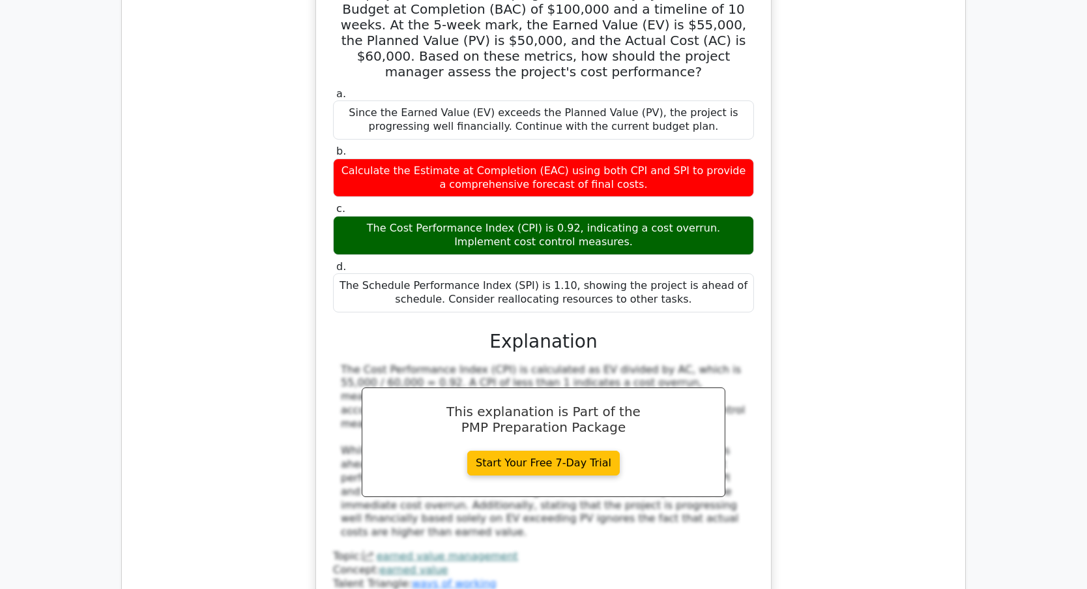
scroll to position [7432, 0]
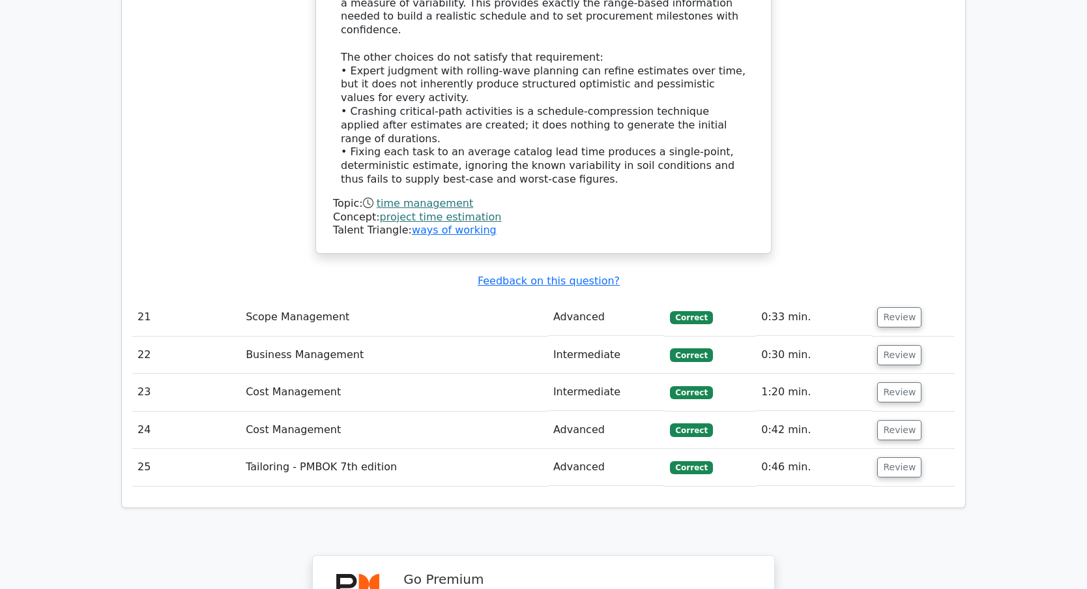
scroll to position [8605, 0]
